Goal: Task Accomplishment & Management: Manage account settings

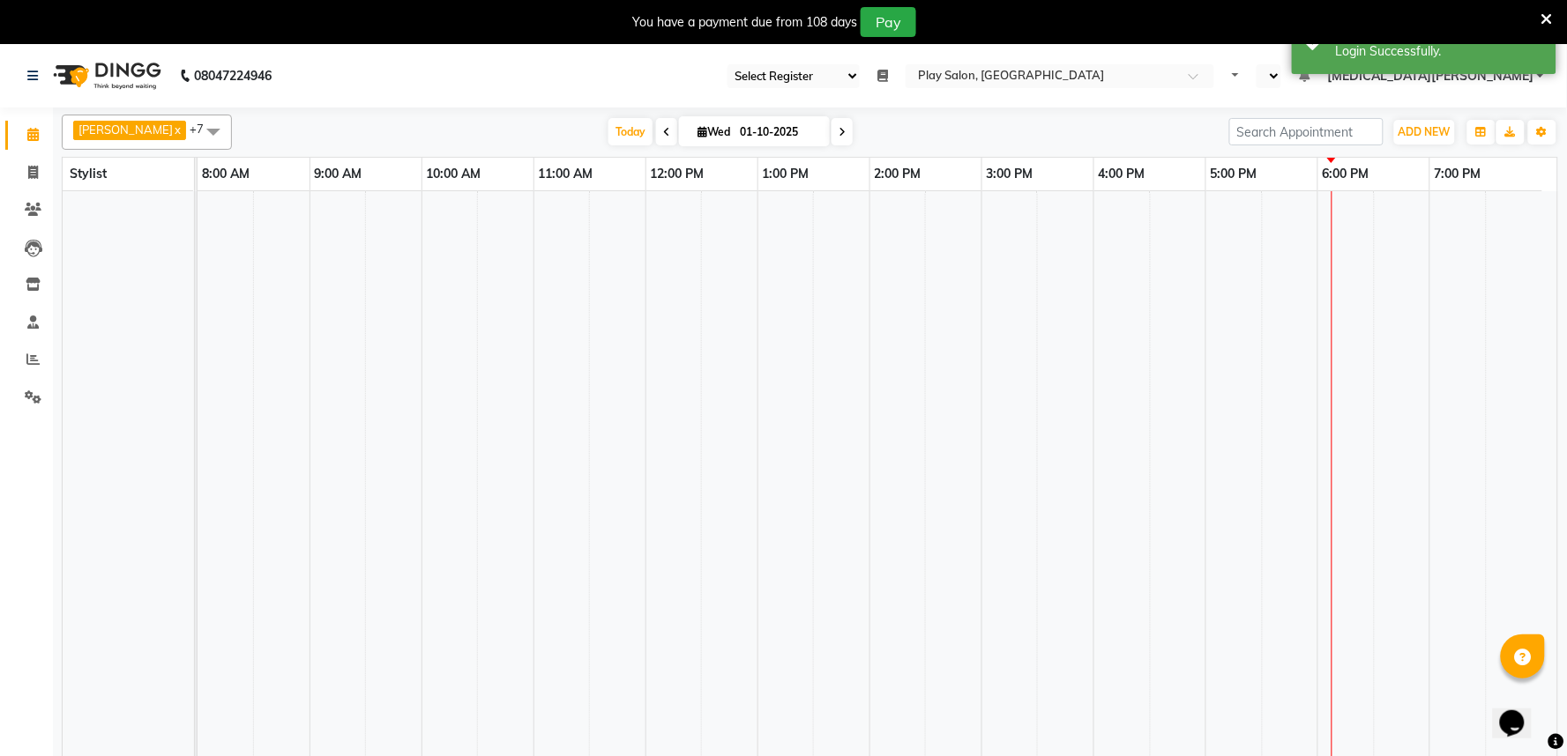
select select "89"
select select "en"
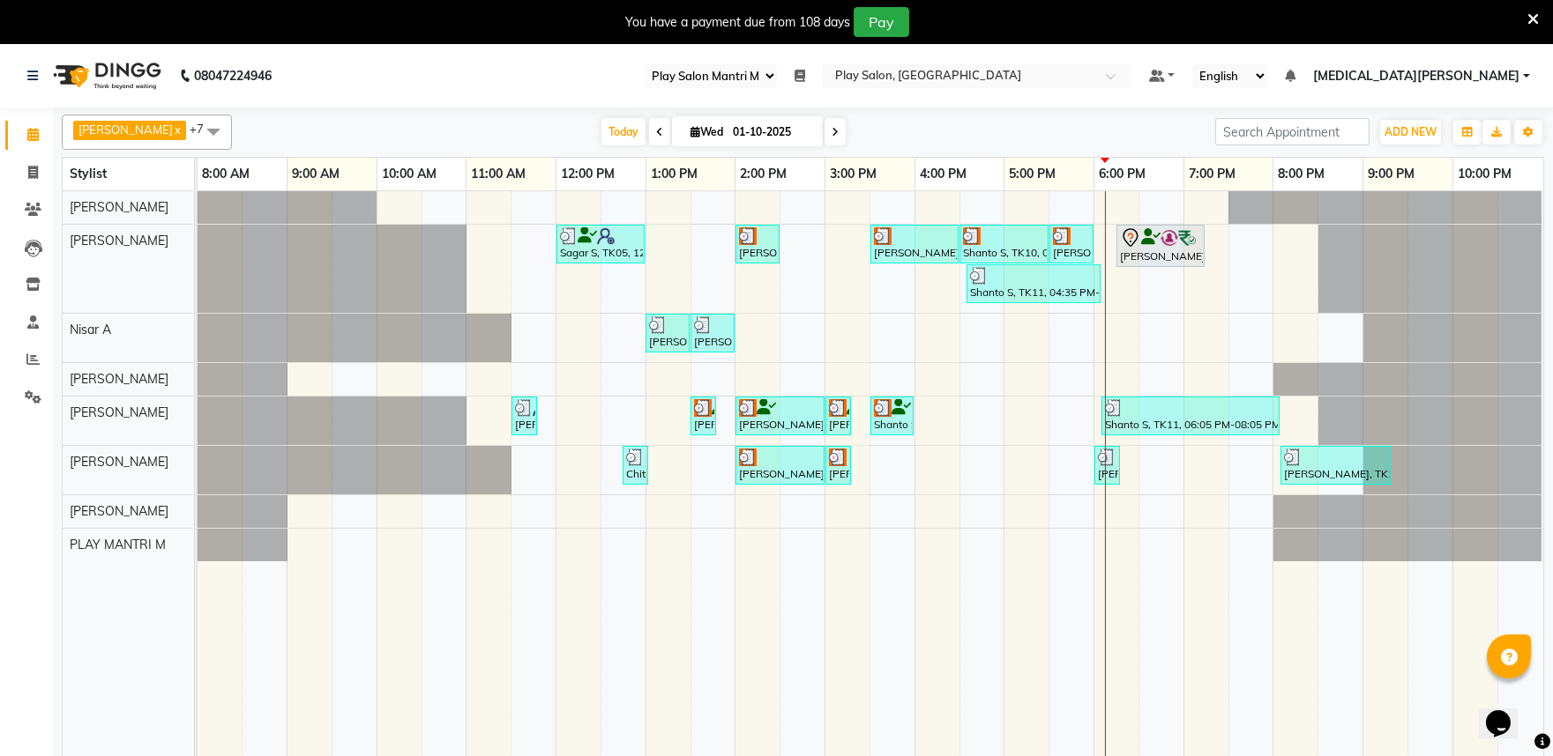
click at [1478, 84] on span "[MEDICAL_DATA][PERSON_NAME]" at bounding box center [1416, 76] width 206 height 19
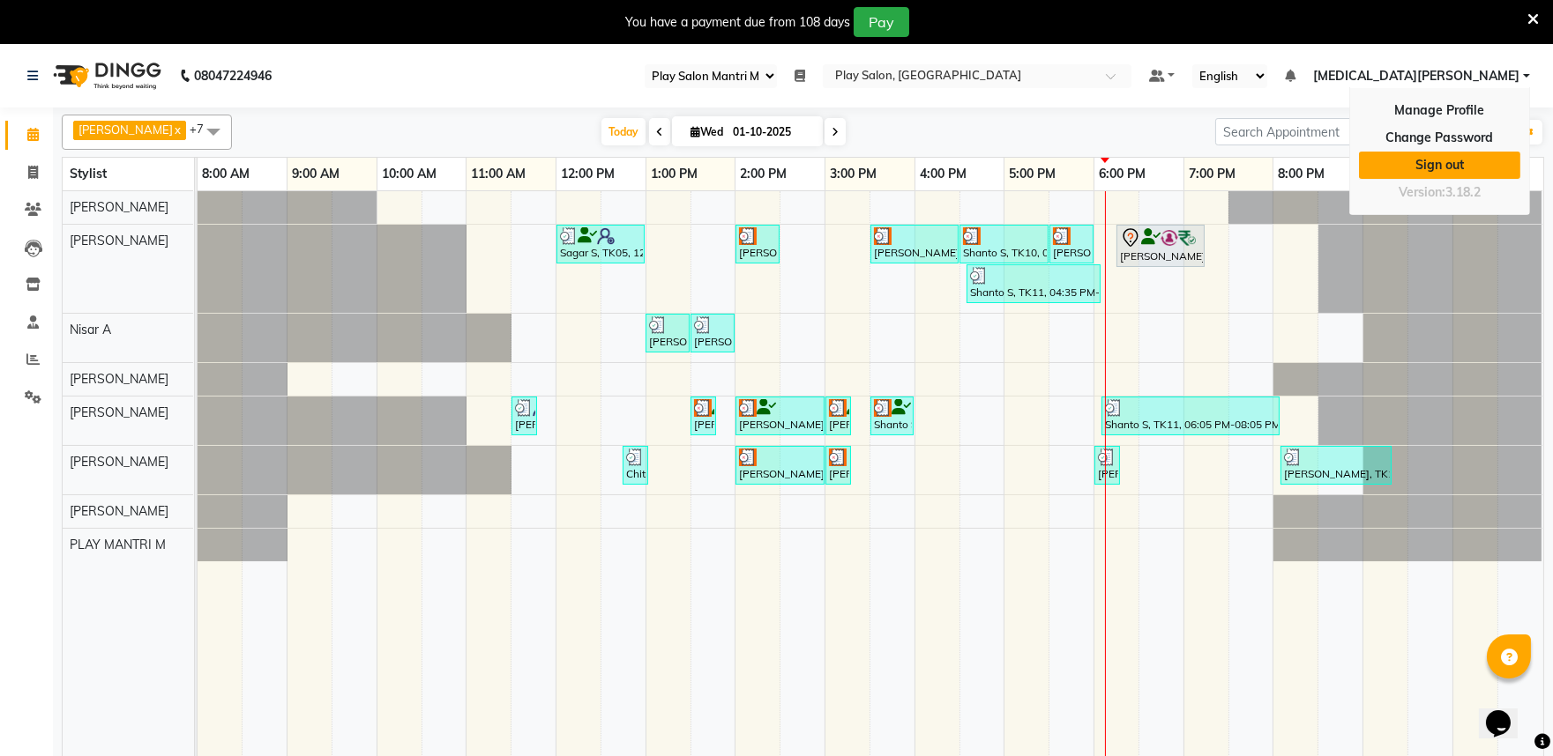
click at [1464, 162] on link "Sign out" at bounding box center [1439, 165] width 161 height 27
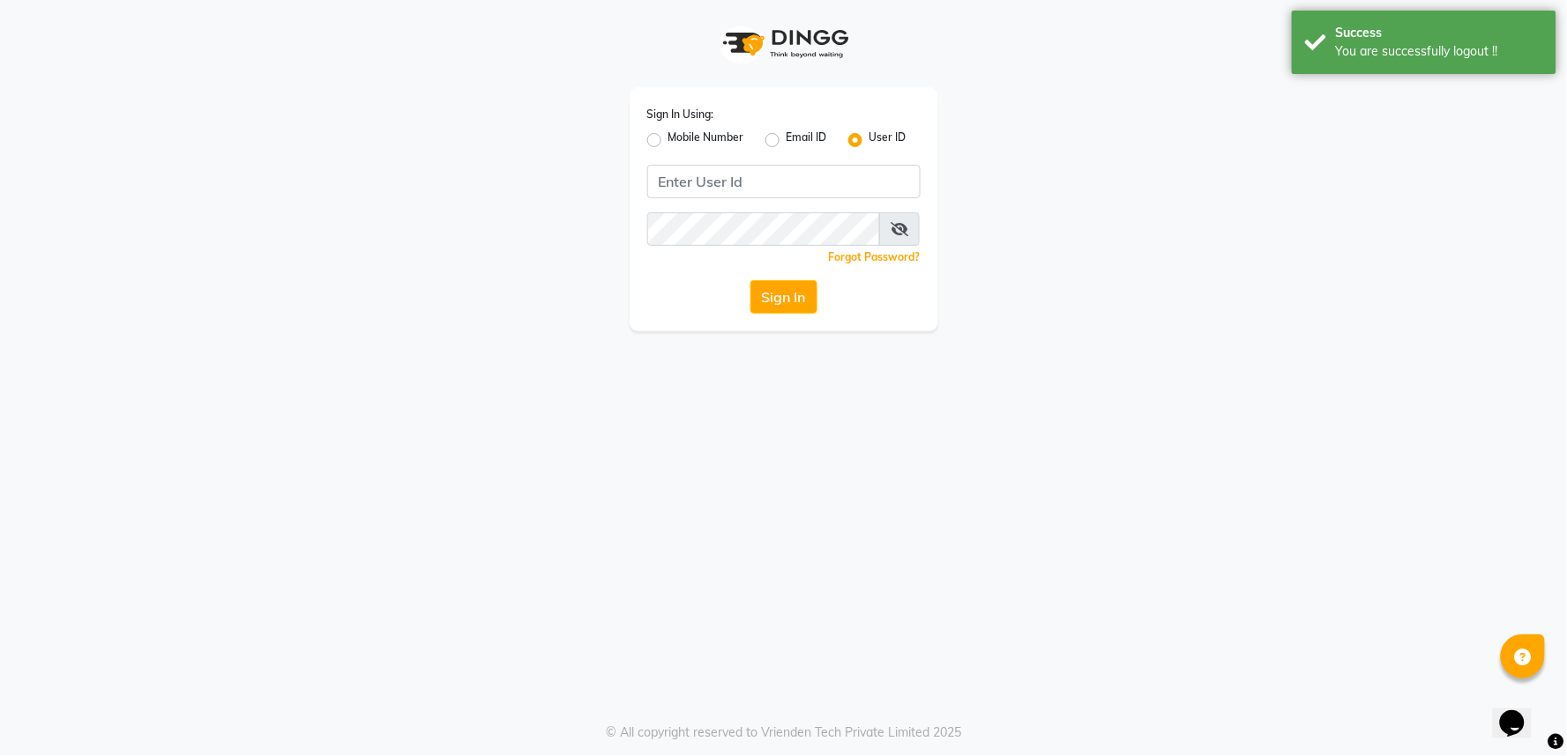
click at [668, 143] on label "Mobile Number" at bounding box center [706, 140] width 76 height 21
click at [668, 141] on input "Mobile Number" at bounding box center [673, 135] width 11 height 11
radio input "true"
radio input "false"
click at [729, 180] on input "Username" at bounding box center [813, 182] width 214 height 34
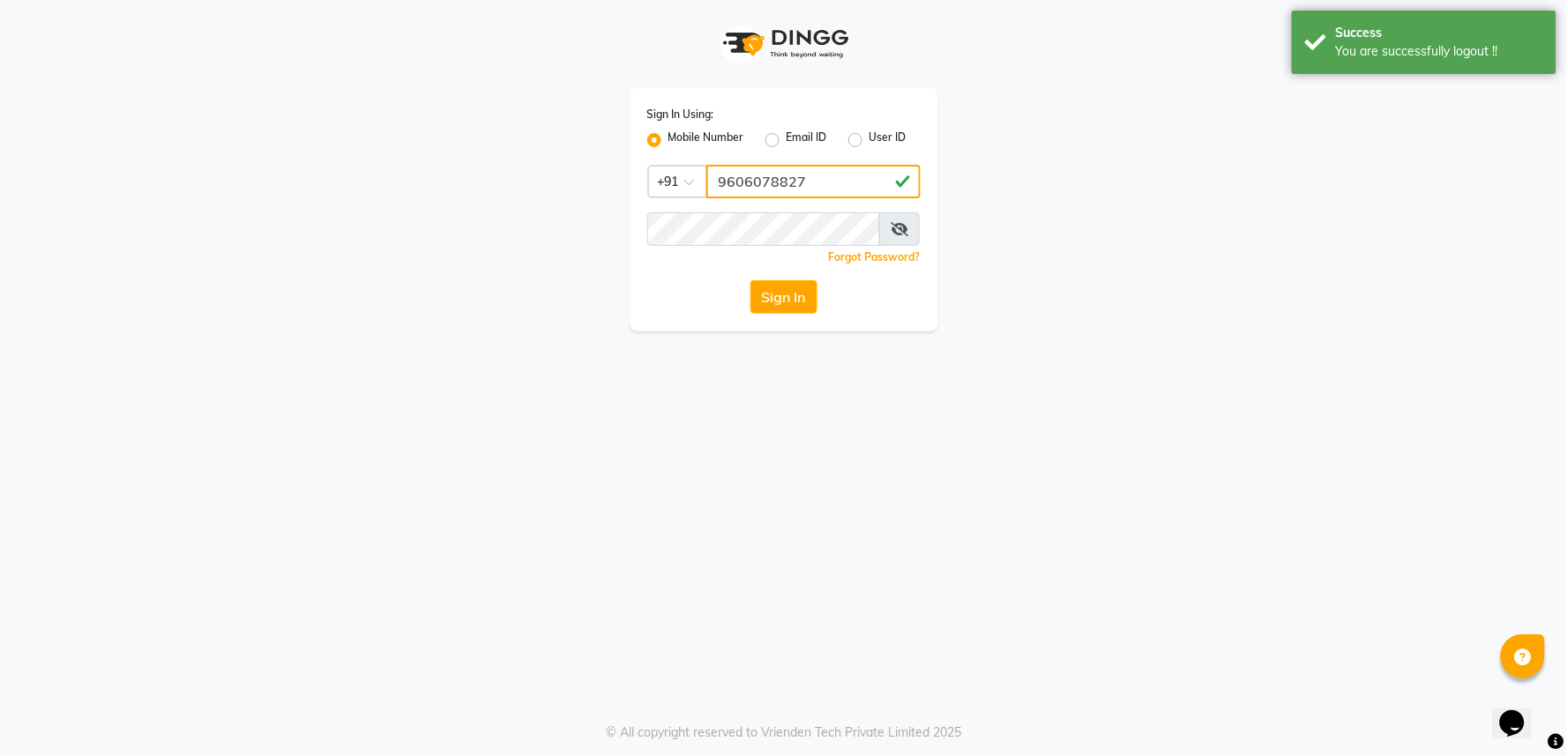
type input "9606078827"
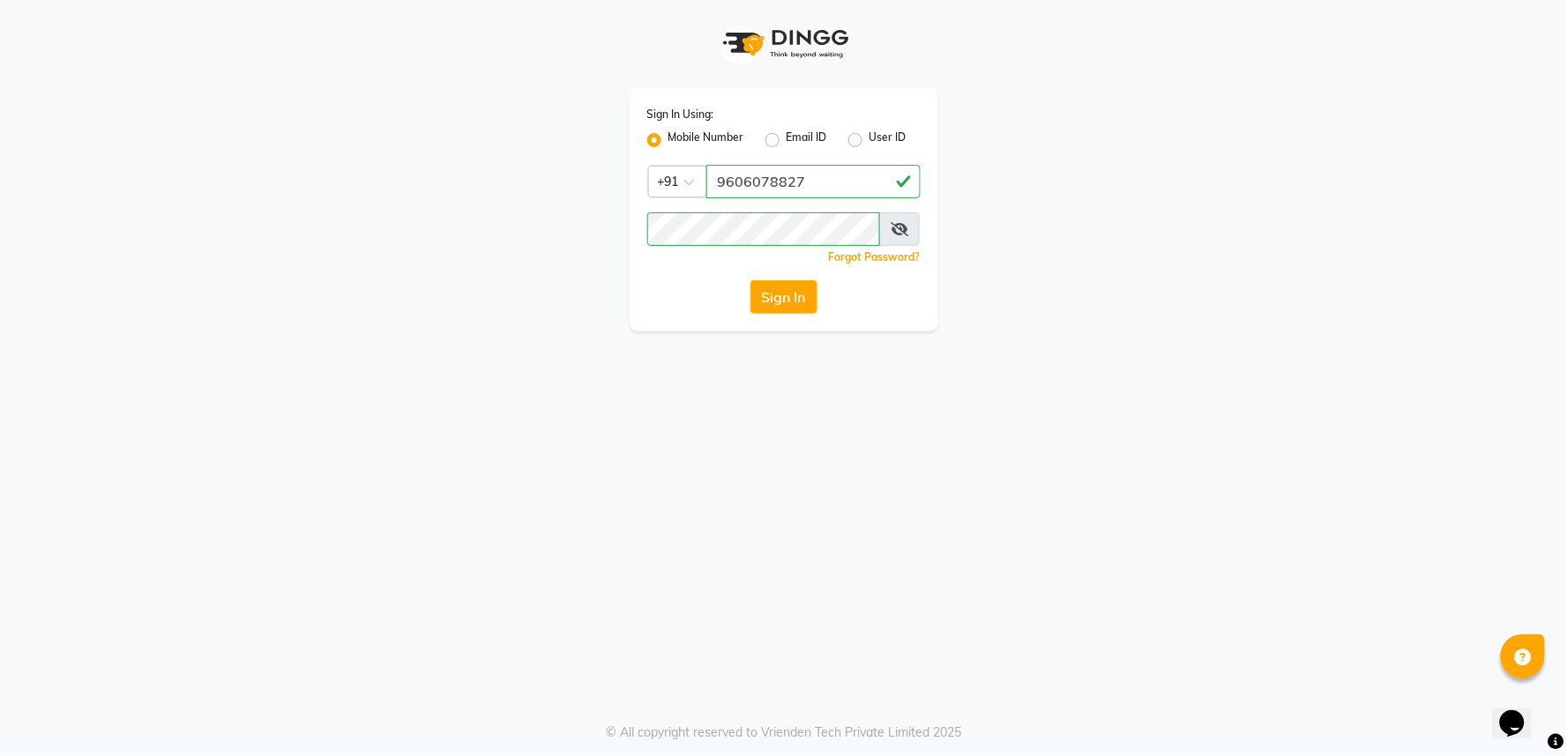
click at [902, 230] on icon at bounding box center [899, 229] width 18 height 14
click at [783, 300] on button "Sign In" at bounding box center [783, 297] width 67 height 34
